Goal: Entertainment & Leisure: Consume media (video, audio)

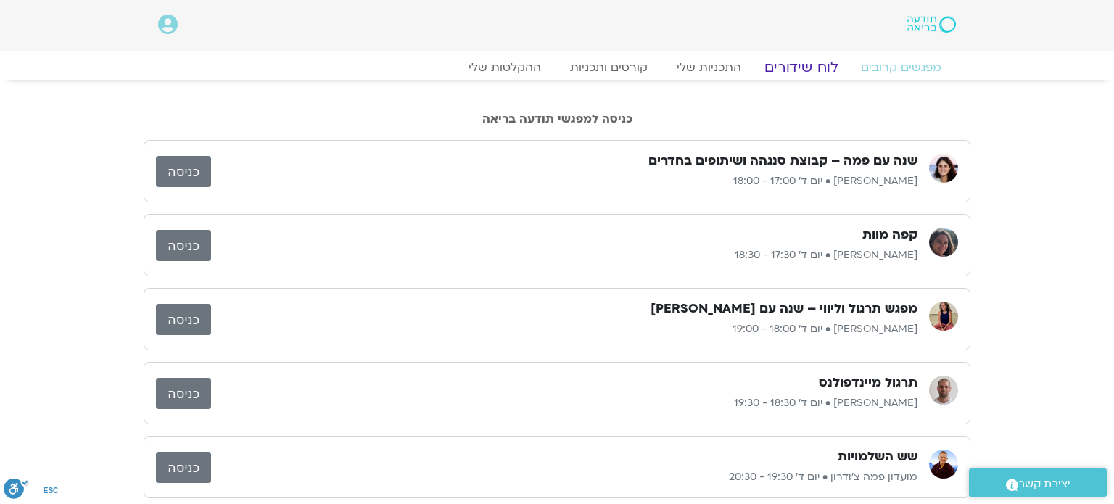
click at [791, 62] on link "לוח שידורים" at bounding box center [801, 67] width 109 height 17
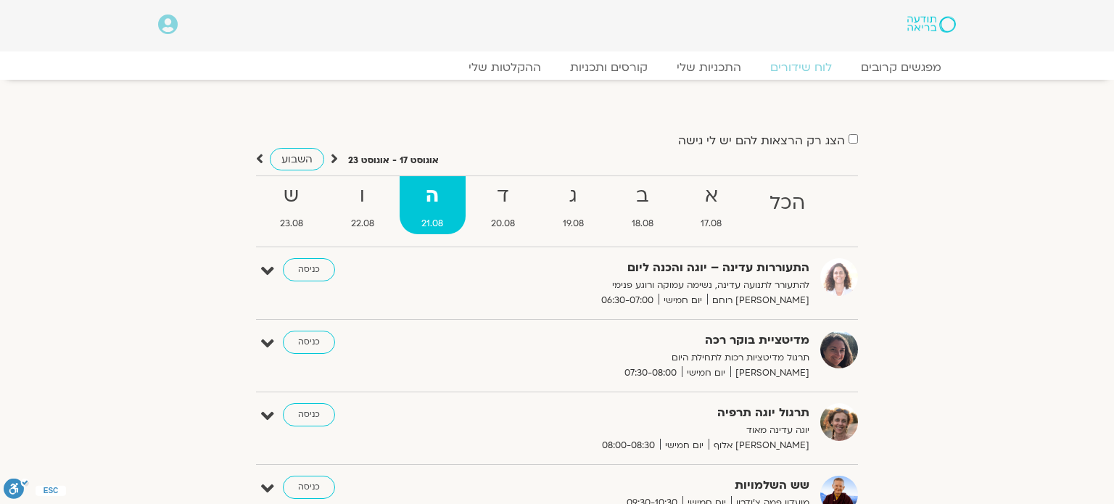
scroll to position [203, 0]
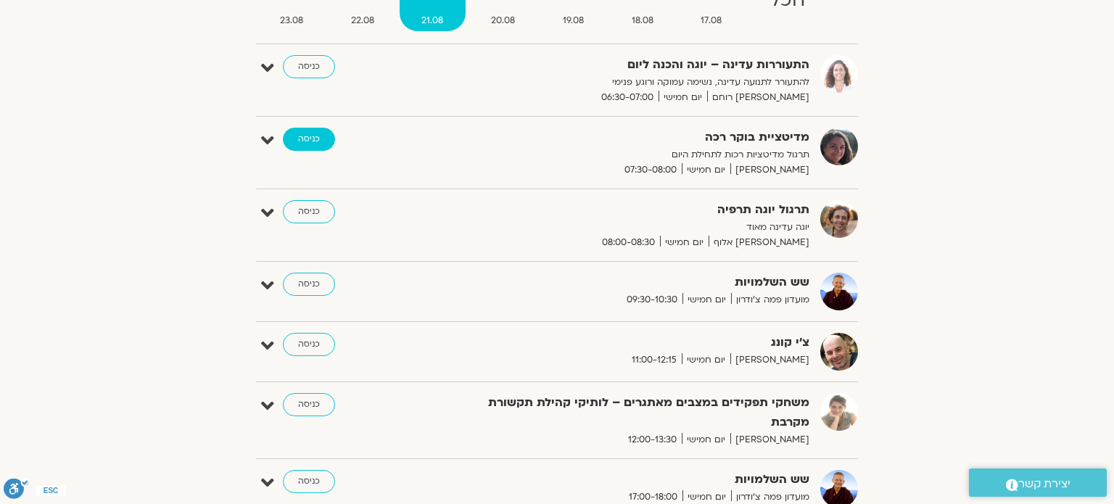
click at [303, 138] on link "כניסה" at bounding box center [309, 139] width 52 height 23
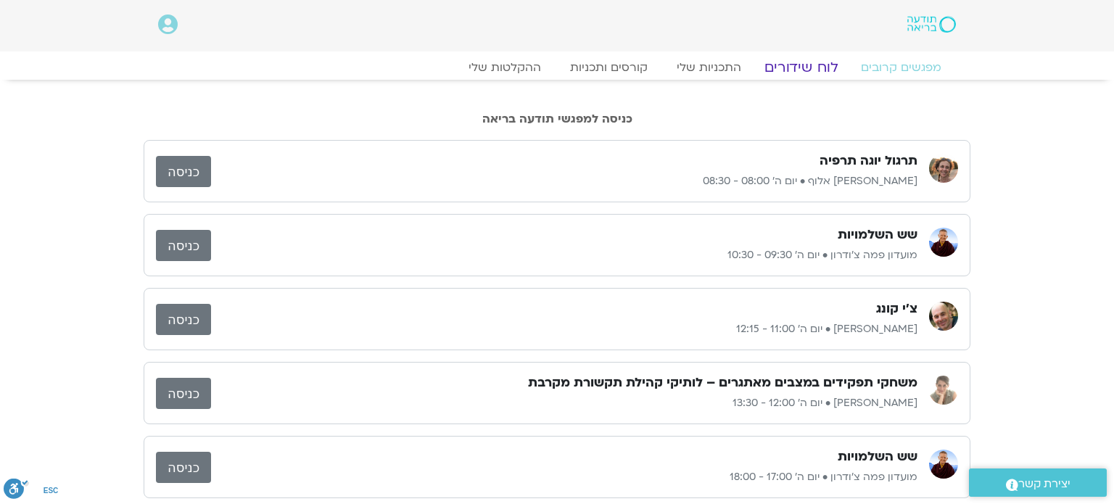
click at [793, 67] on link "לוח שידורים" at bounding box center [801, 67] width 109 height 17
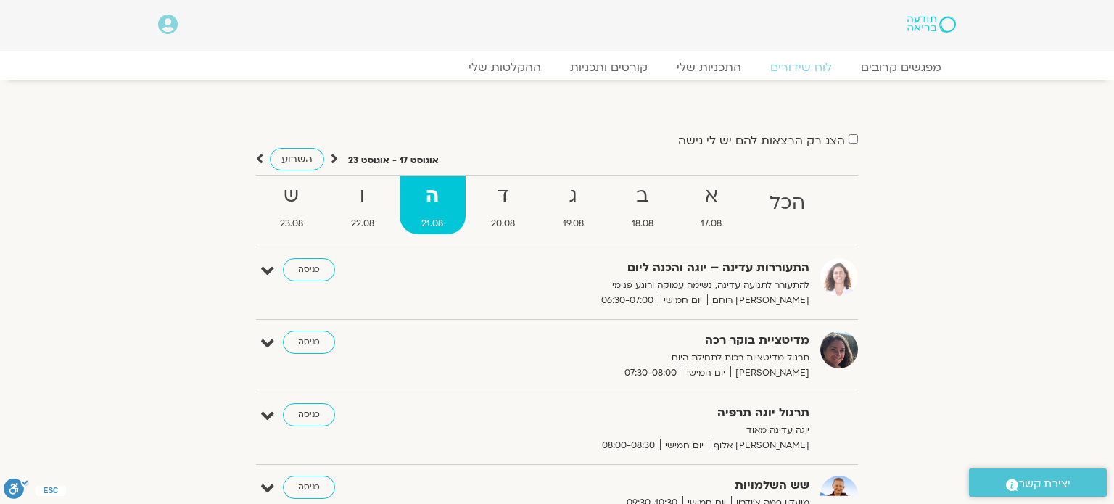
scroll to position [29, 0]
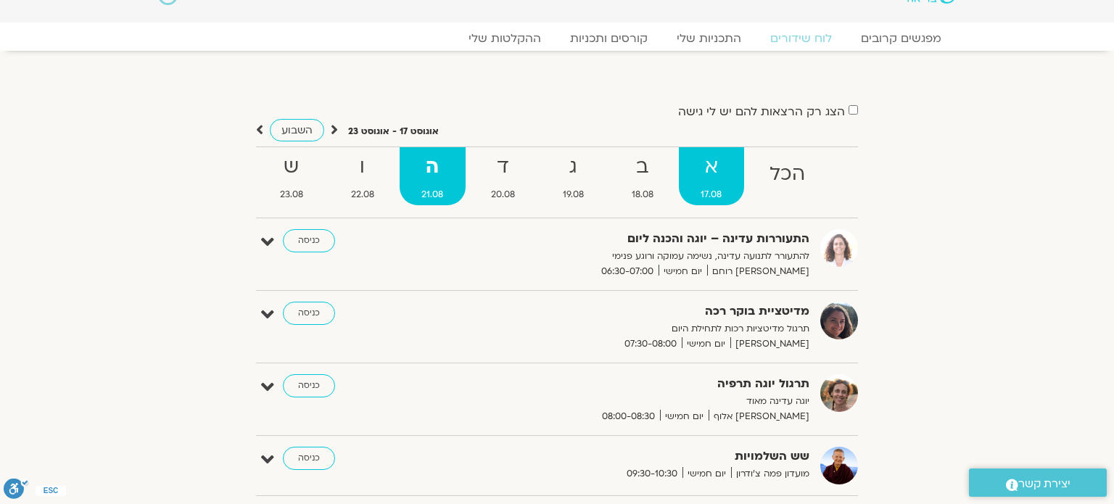
click at [729, 173] on strong "א" at bounding box center [712, 167] width 66 height 33
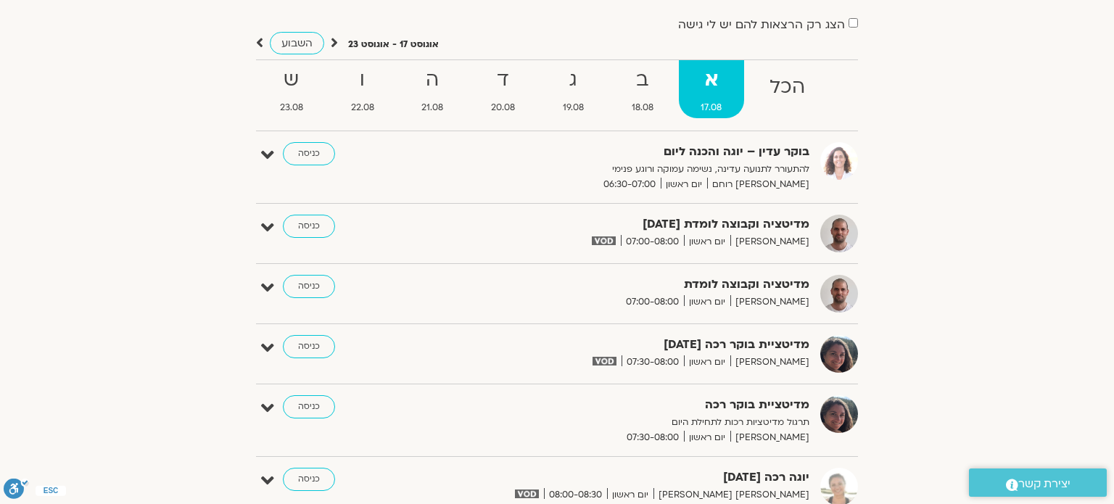
scroll to position [145, 0]
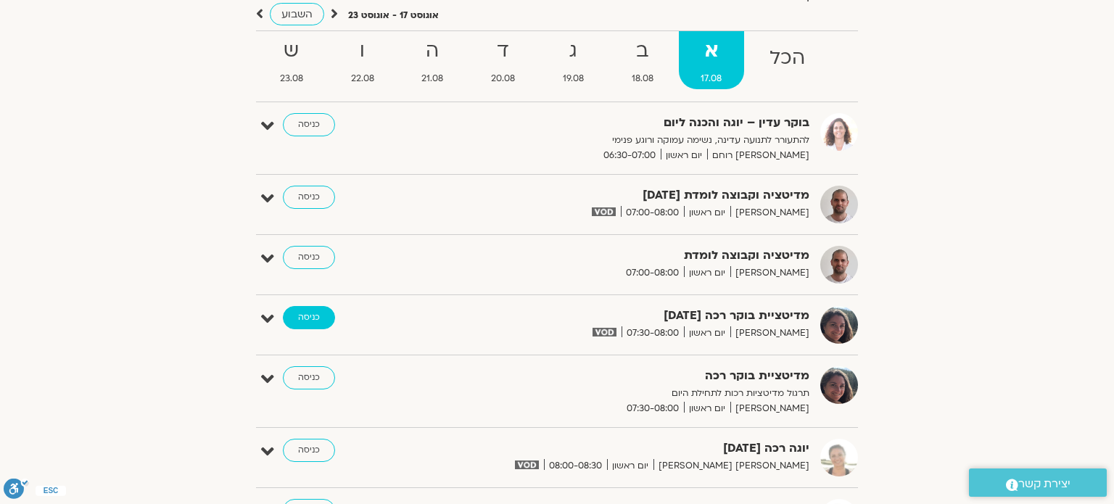
click at [311, 315] on link "כניסה" at bounding box center [309, 317] width 52 height 23
